Goal: Task Accomplishment & Management: Use online tool/utility

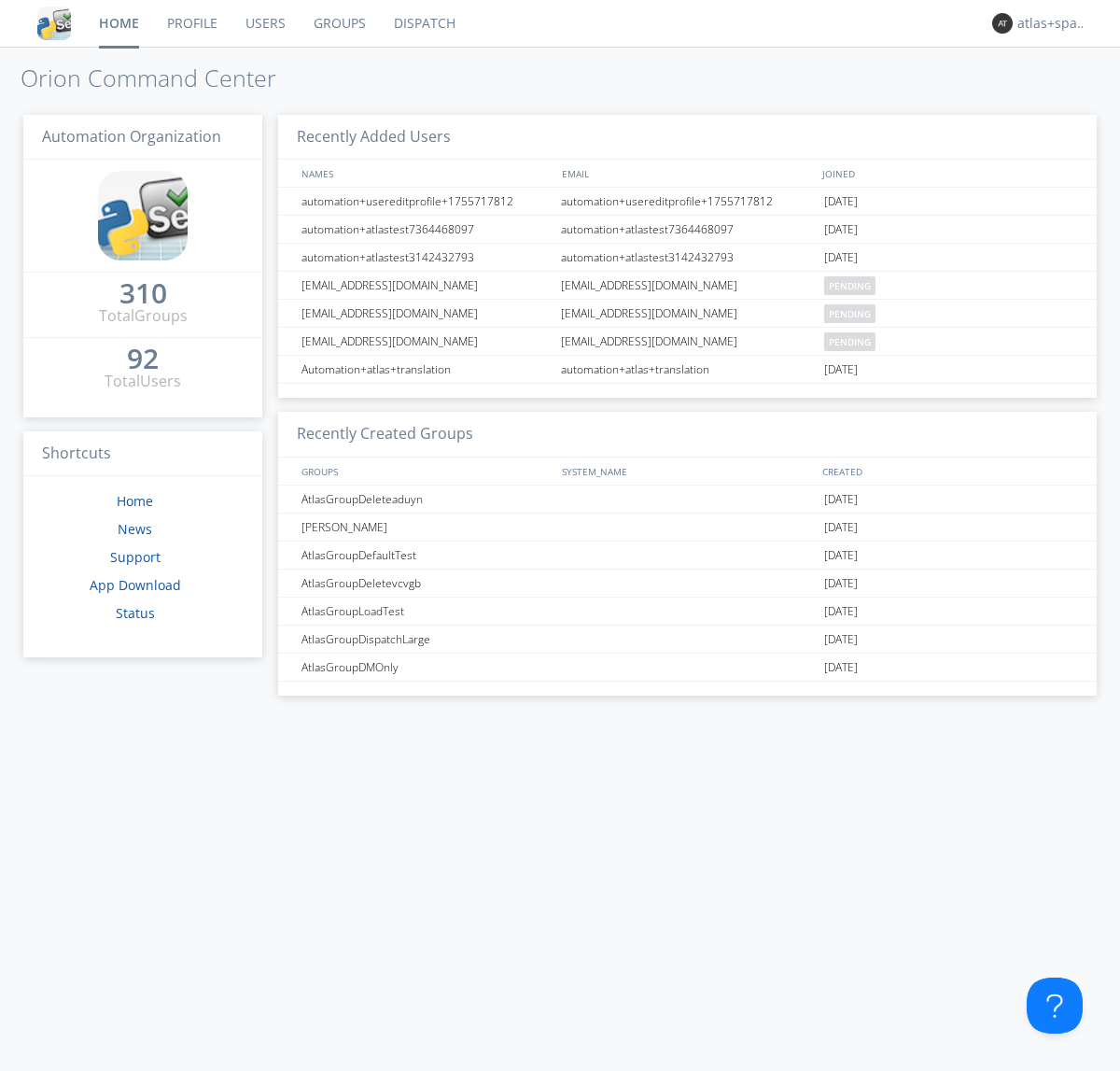
click at [423, 24] on link "Dispatch" at bounding box center [424, 23] width 90 height 46
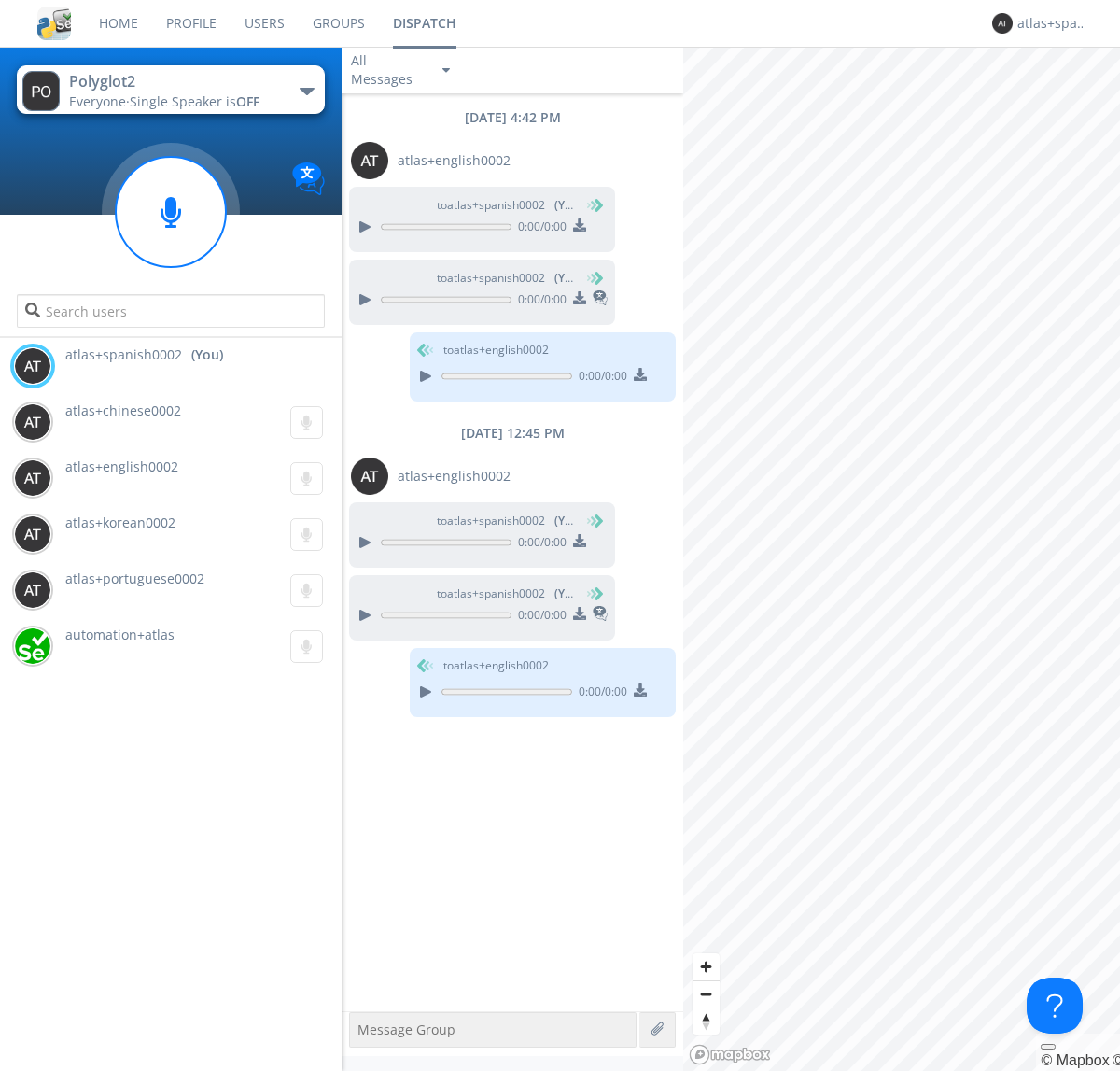
click at [306, 91] on div "button" at bounding box center [307, 92] width 15 height 8
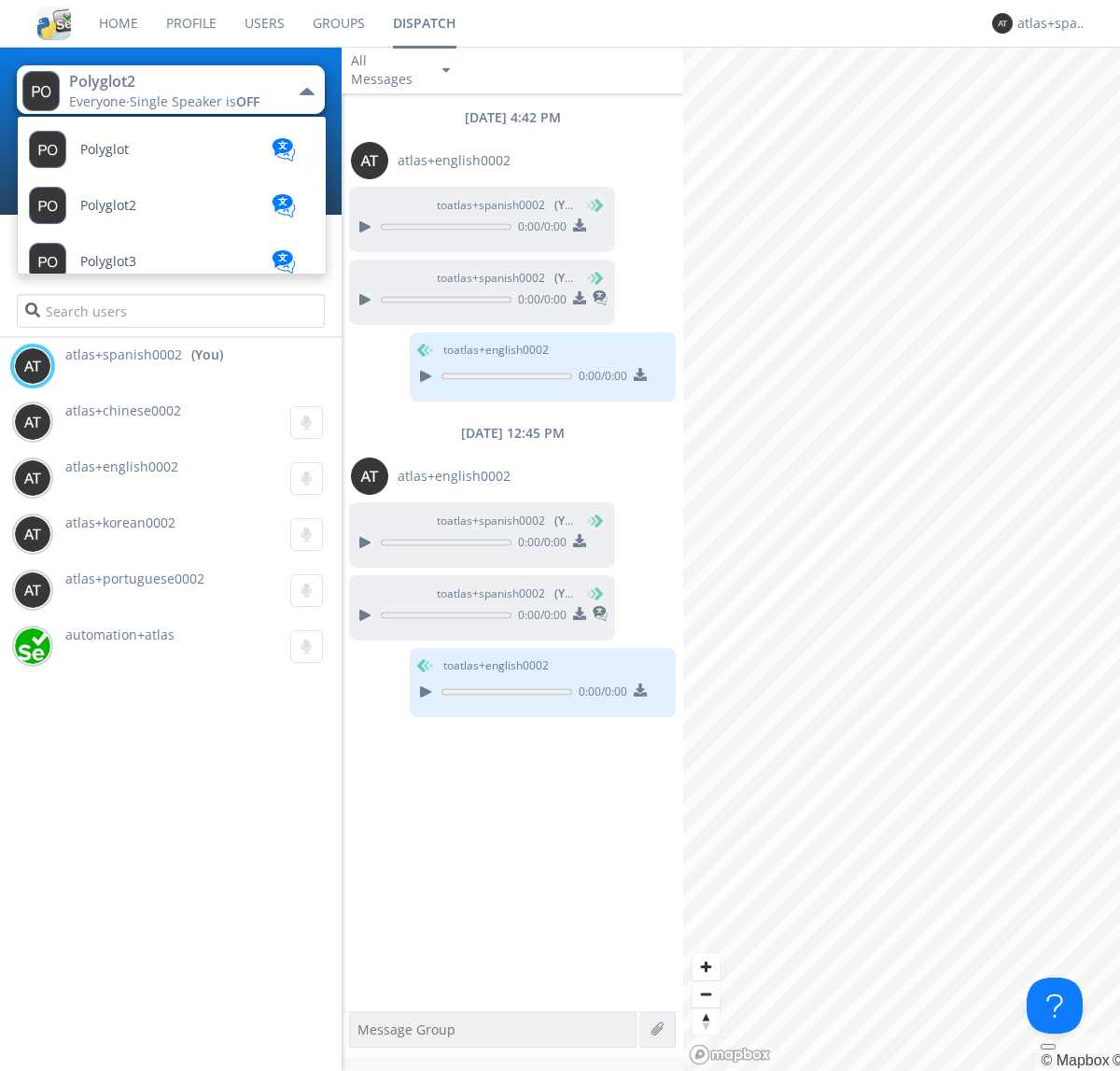
click at [108, 157] on span "Polyglot3" at bounding box center [104, 150] width 48 height 14
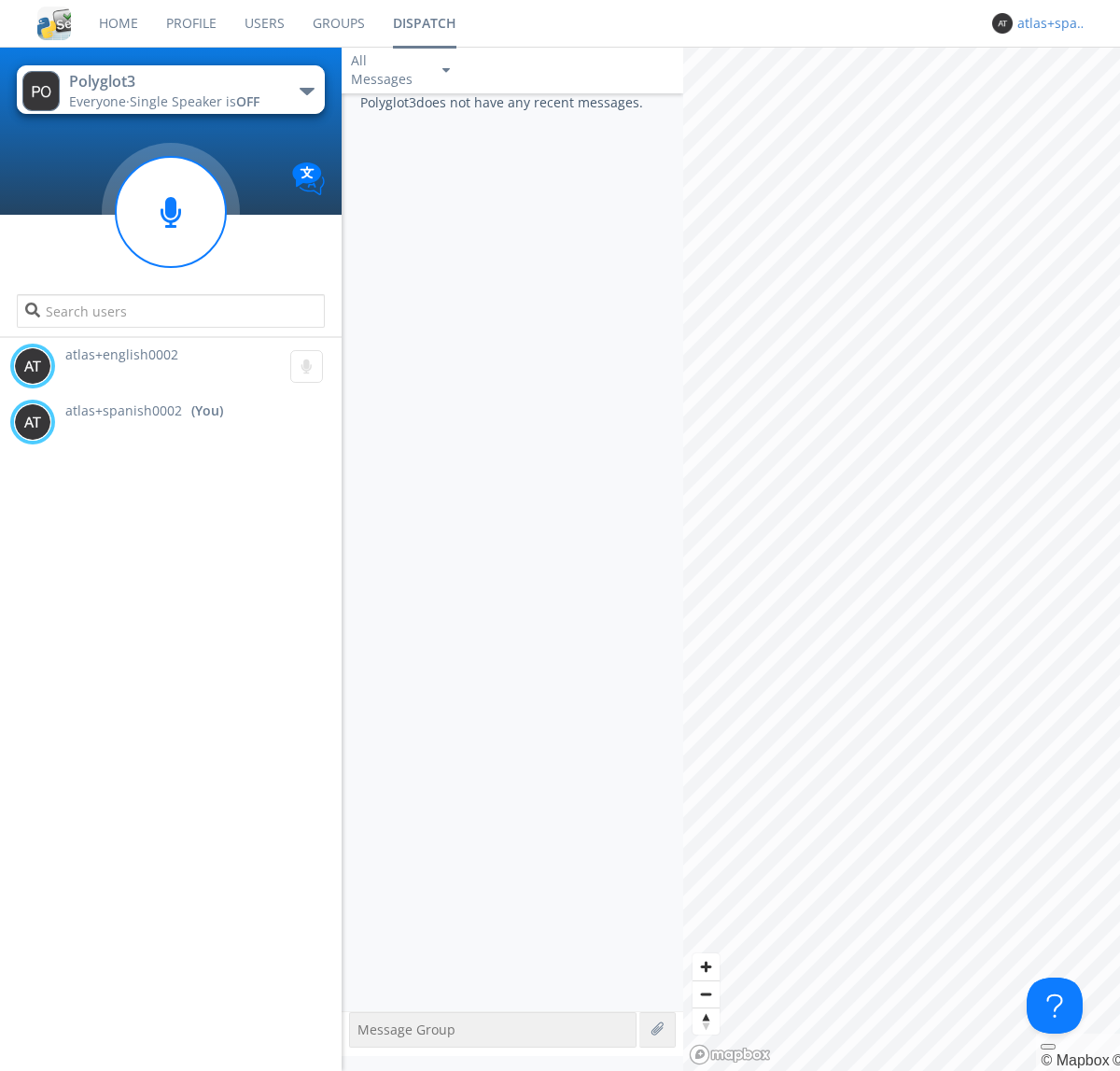
click at [1047, 24] on div "atlas+spanish0002" at bounding box center [1052, 23] width 70 height 19
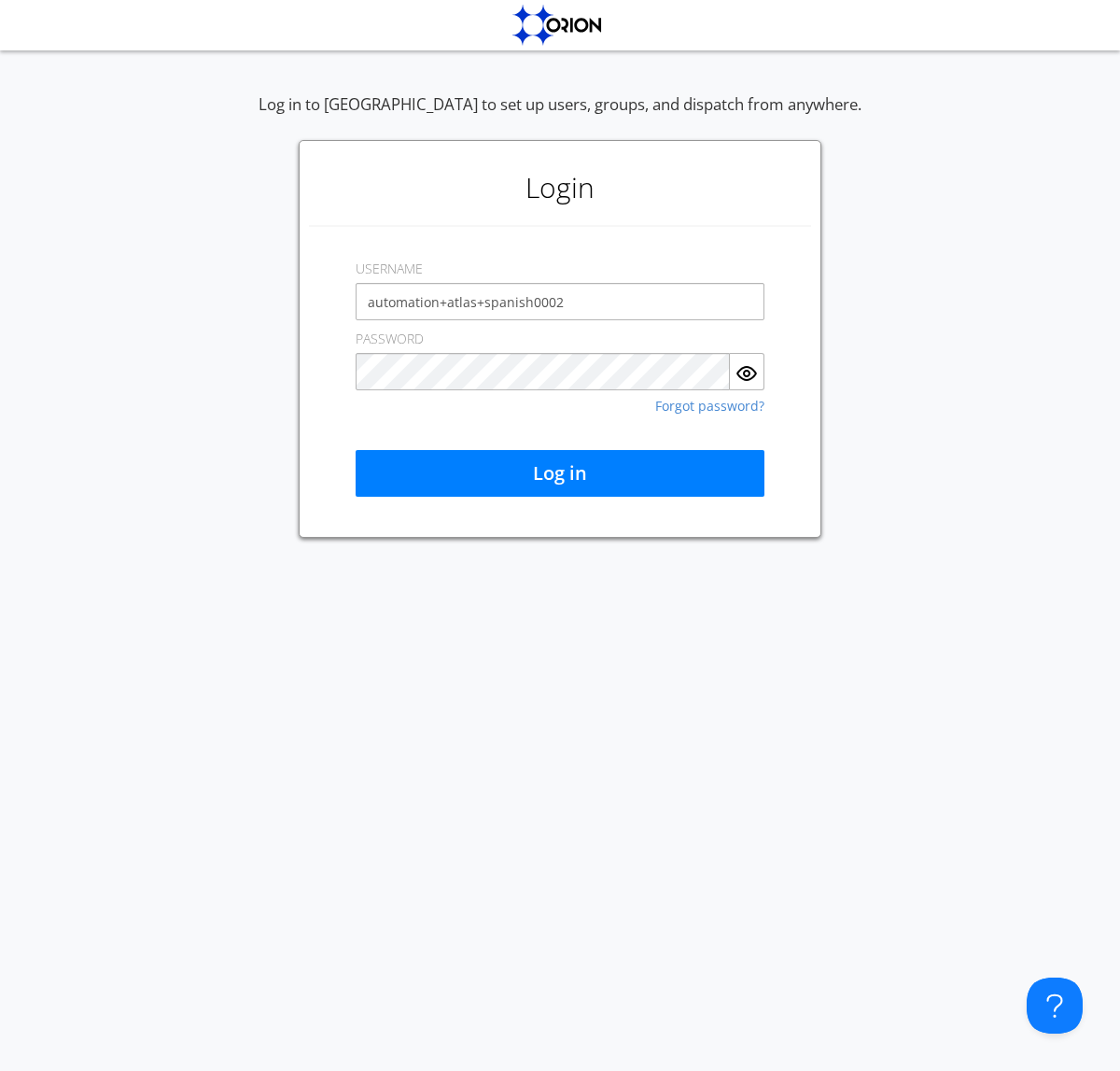
type input "automation+atlas+spanish0002"
click at [560, 473] on button "Log in" at bounding box center [560, 472] width 409 height 46
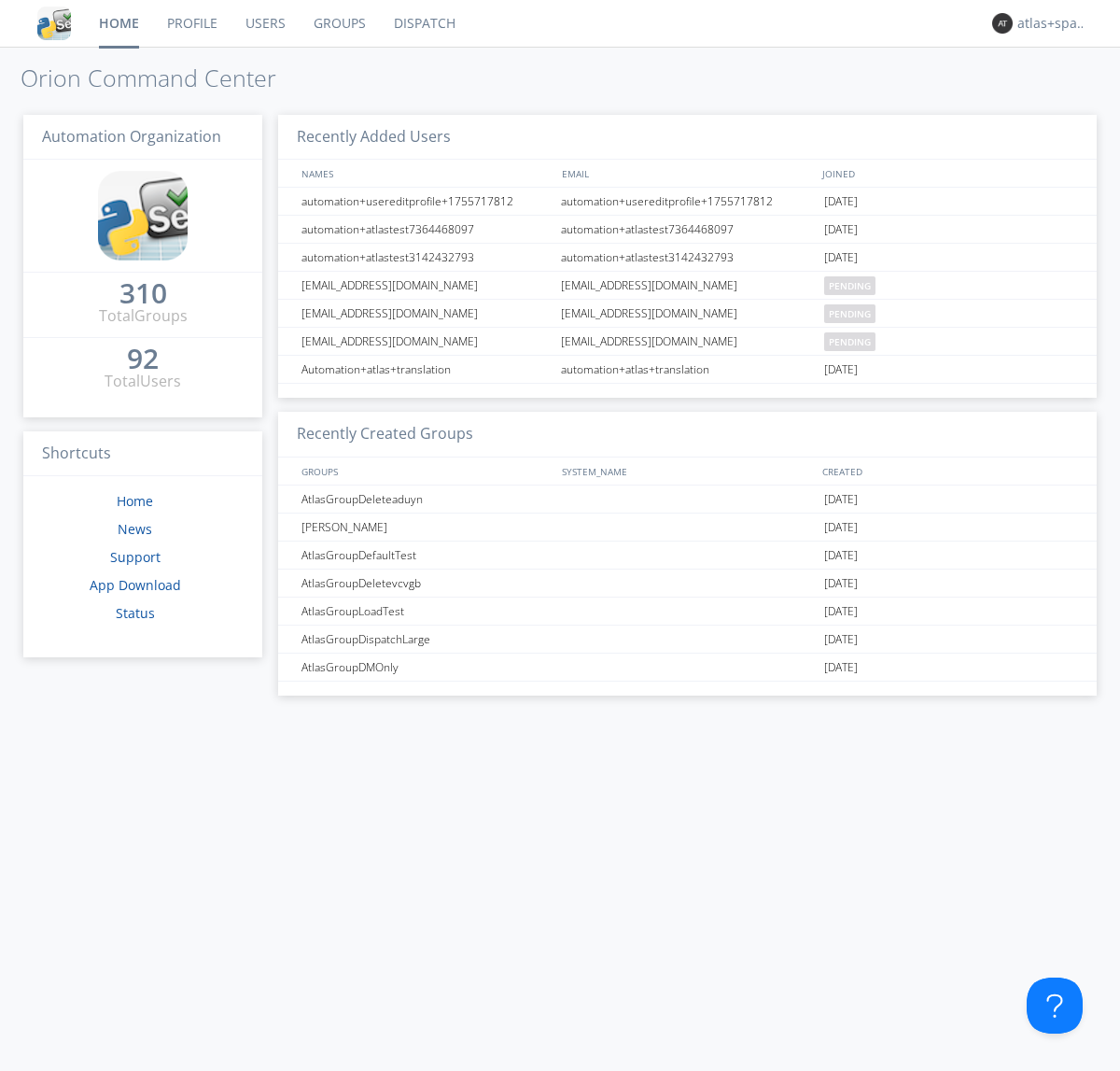
click at [423, 24] on link "Dispatch" at bounding box center [424, 23] width 90 height 46
